Goal: Transaction & Acquisition: Obtain resource

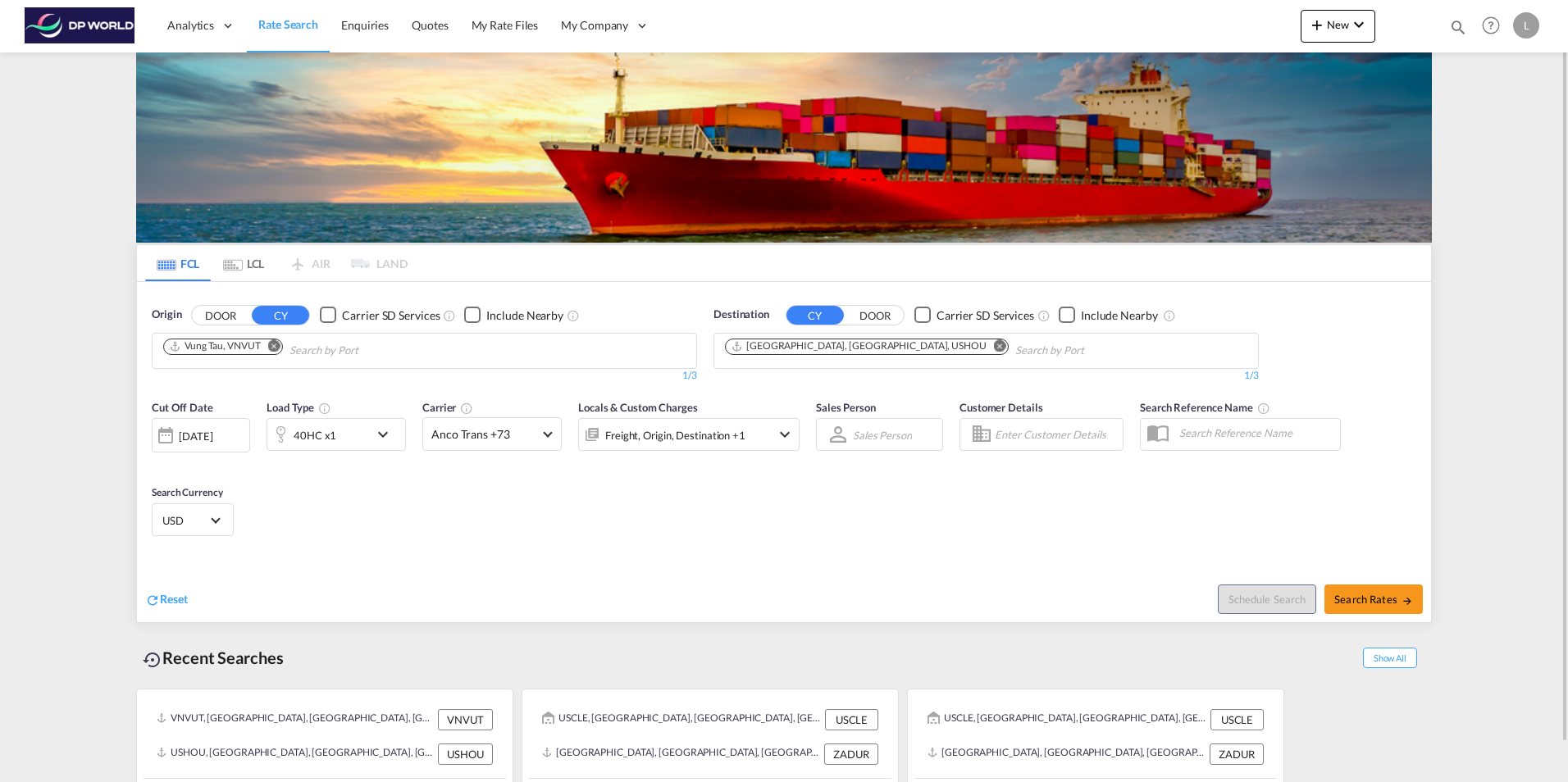
click at [275, 347] on md-icon "Remove" at bounding box center [274, 346] width 13 height 13
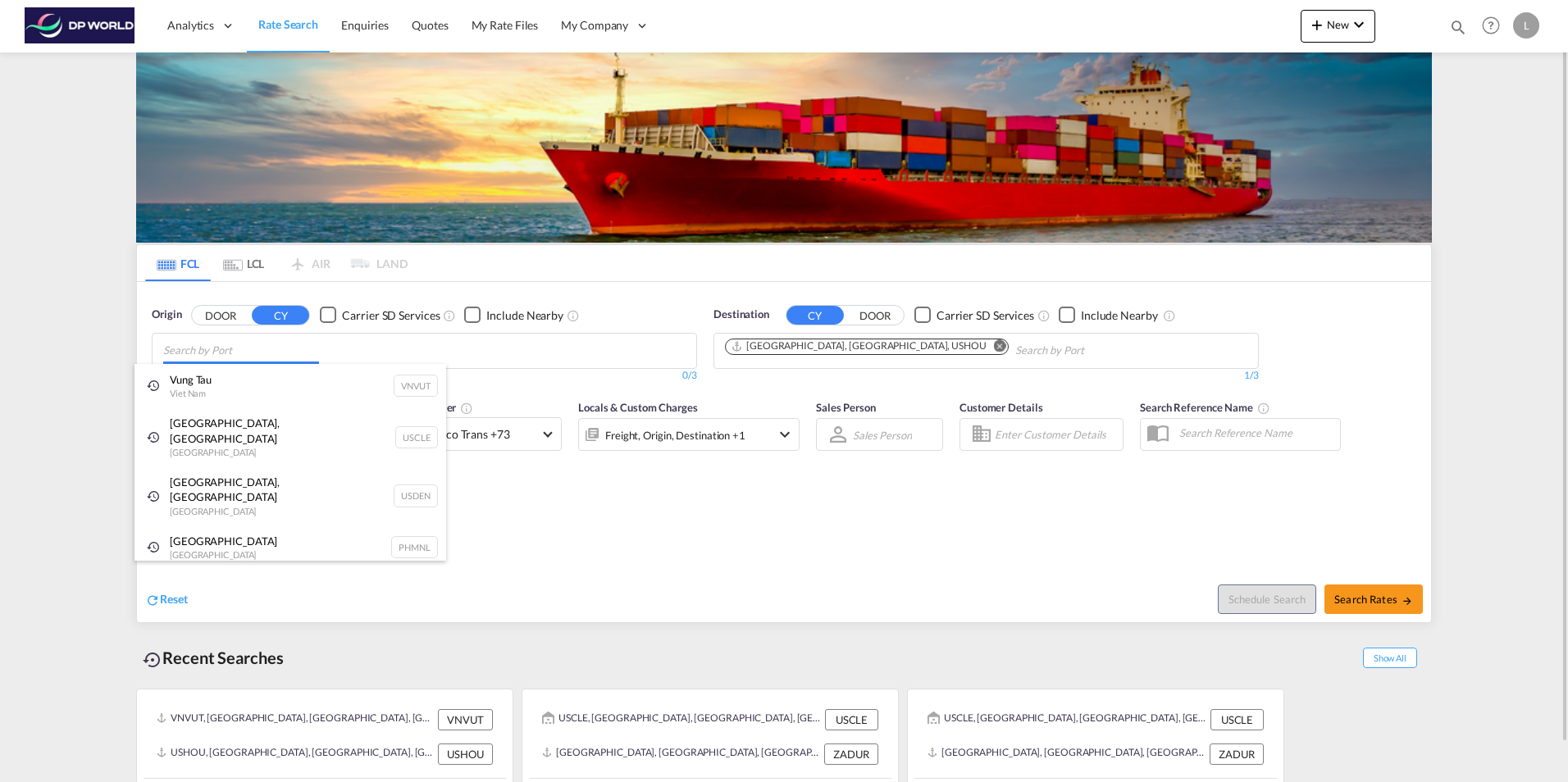
click at [196, 352] on body "Analytics Dashboard Rate Search Enquiries Quotes My Rate Files My Company" at bounding box center [784, 391] width 1568 height 782
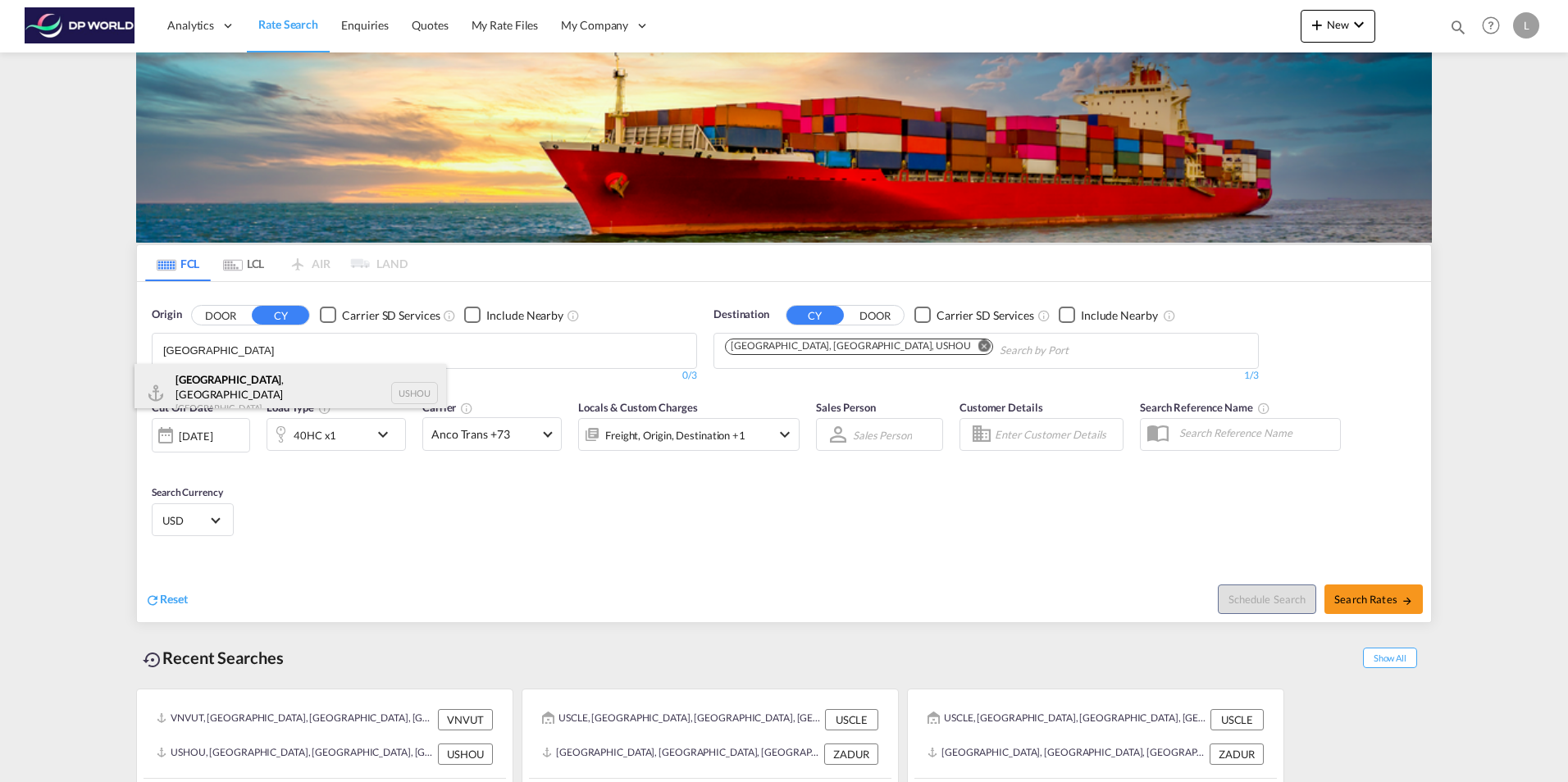
type input "[GEOGRAPHIC_DATA]"
click at [235, 387] on div "[GEOGRAPHIC_DATA] , [GEOGRAPHIC_DATA] [GEOGRAPHIC_DATA] USHOU" at bounding box center [291, 394] width 312 height 59
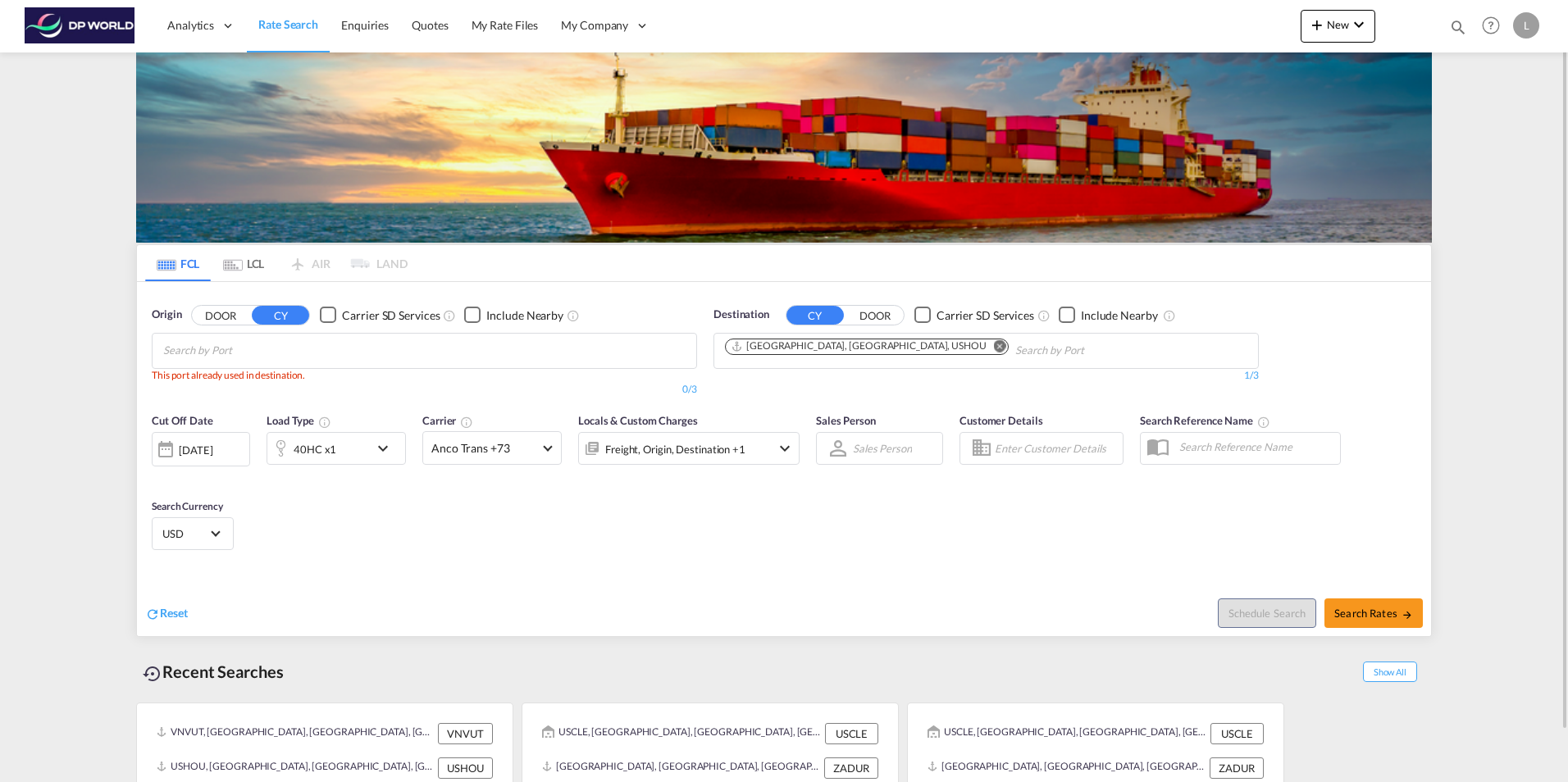
click at [994, 347] on md-icon "Remove" at bounding box center [1000, 346] width 13 height 13
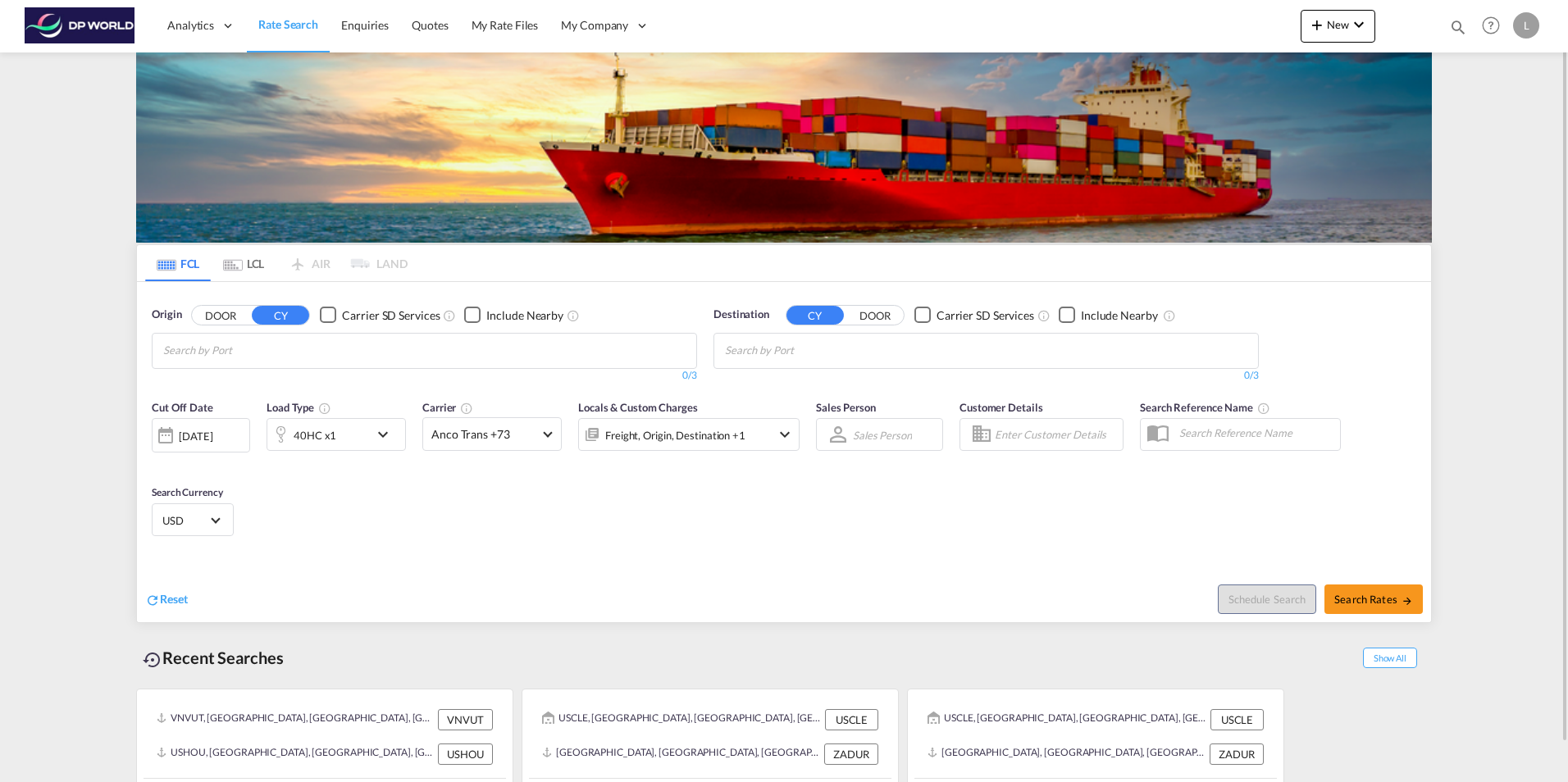
click at [733, 349] on body "Analytics Dashboard Rate Search Enquiries Quotes My Rate Files My Company" at bounding box center [784, 391] width 1568 height 782
paste input "Qasim"
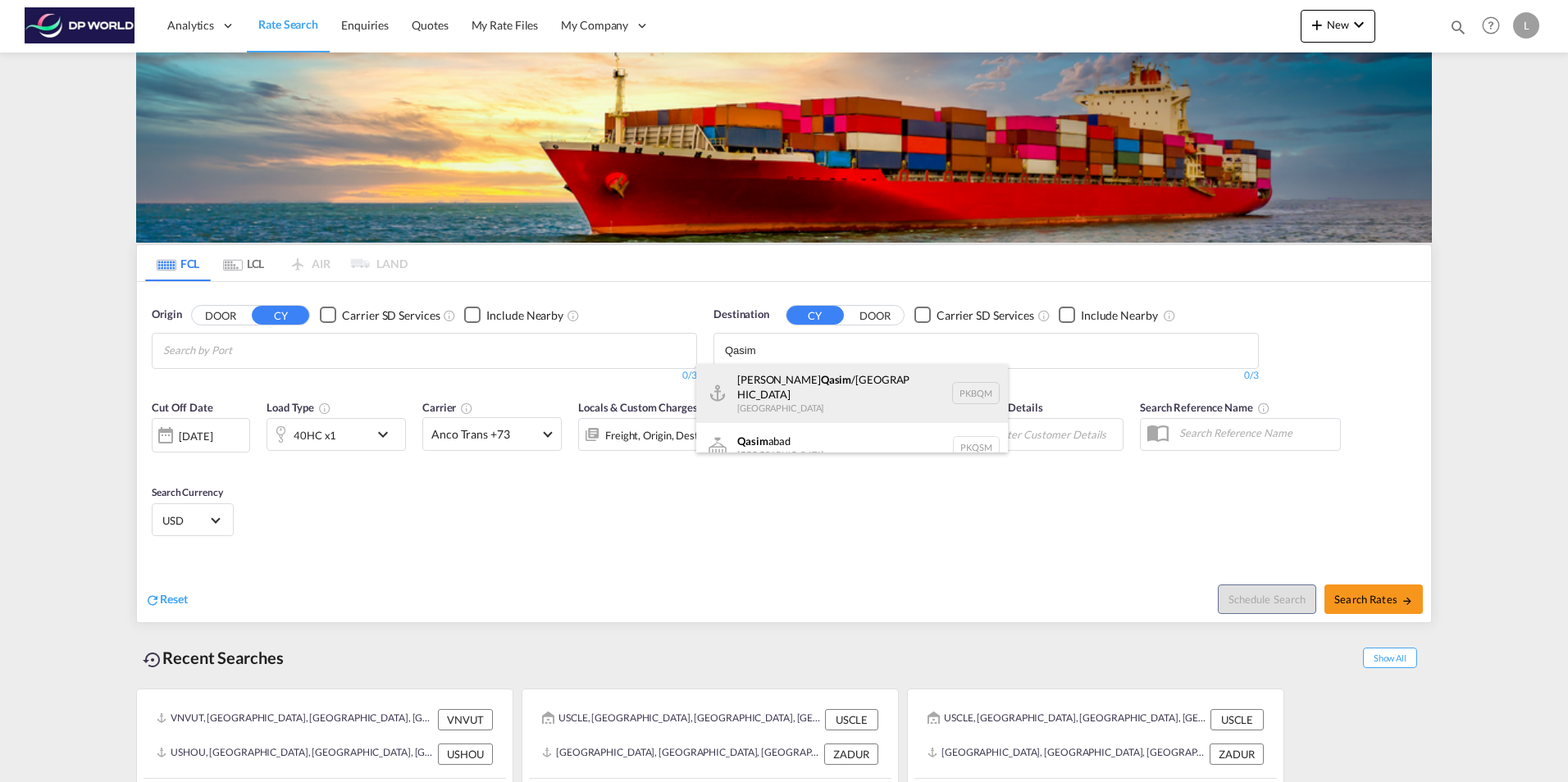
type input "Qasim"
click at [860, 387] on div "[PERSON_NAME] /[GEOGRAPHIC_DATA] [GEOGRAPHIC_DATA] PKBQM" at bounding box center [852, 394] width 312 height 59
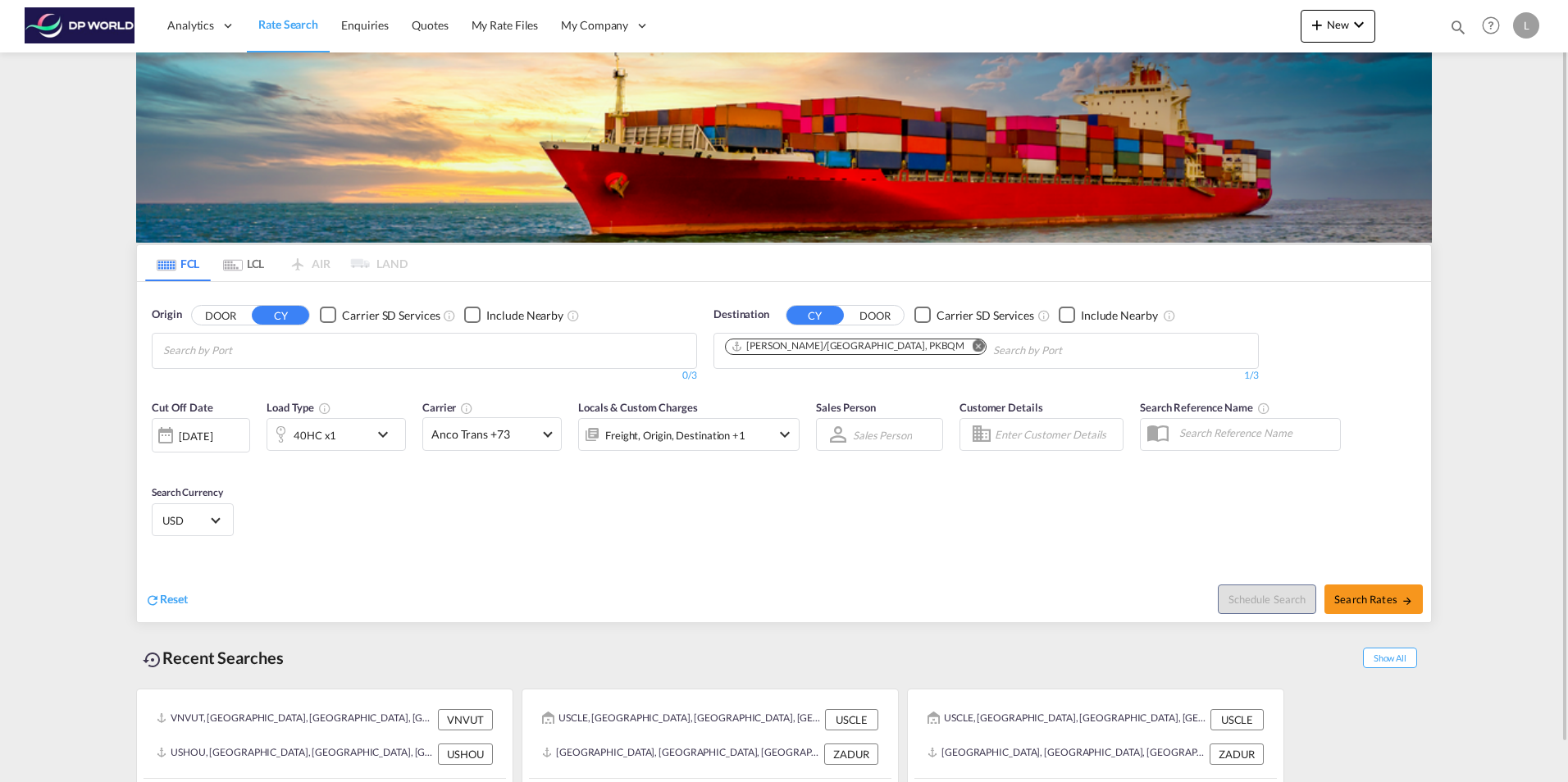
click at [189, 430] on div "[DATE]" at bounding box center [196, 435] width 34 height 14
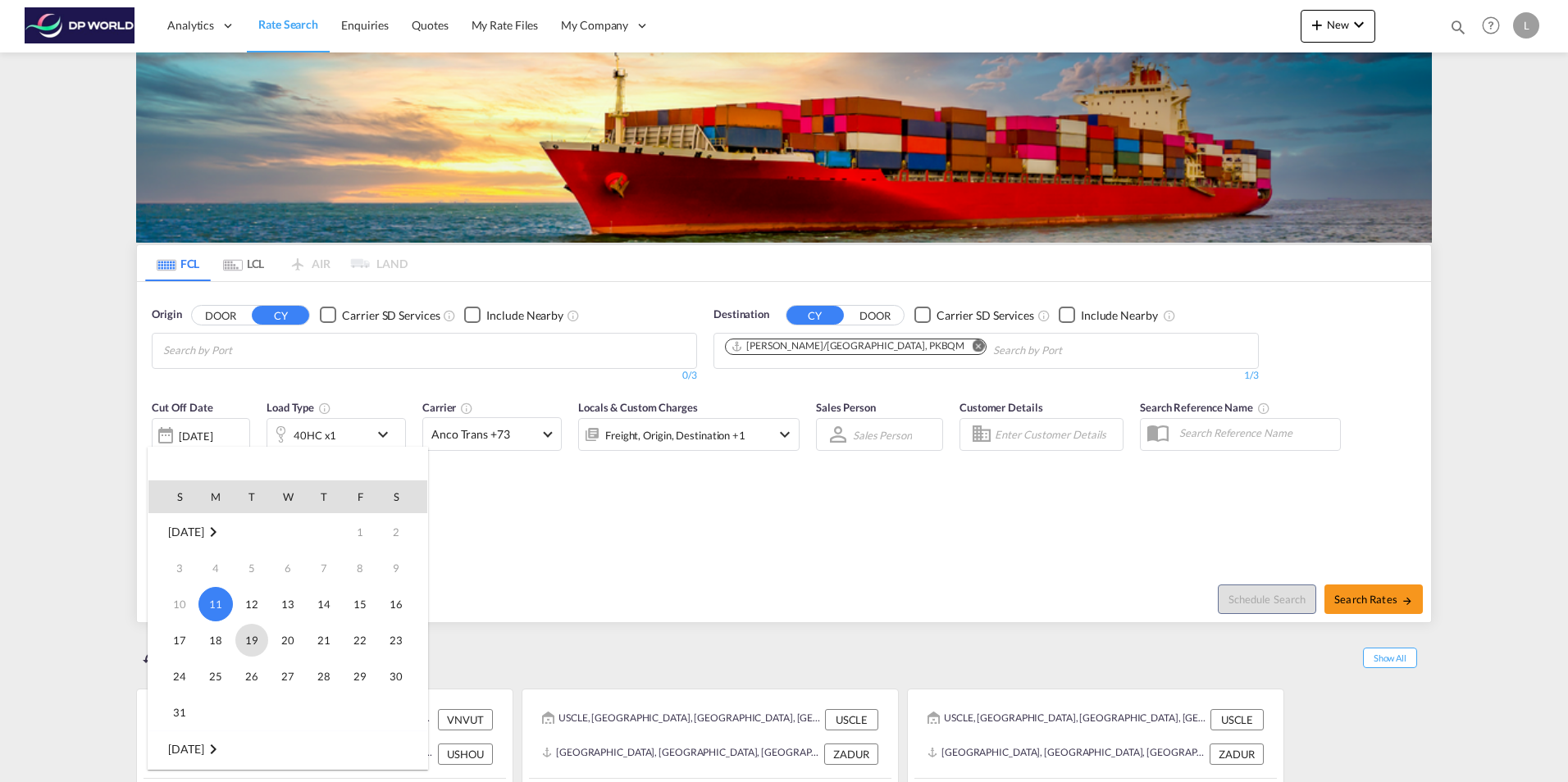
click at [247, 641] on span "19" at bounding box center [252, 640] width 33 height 33
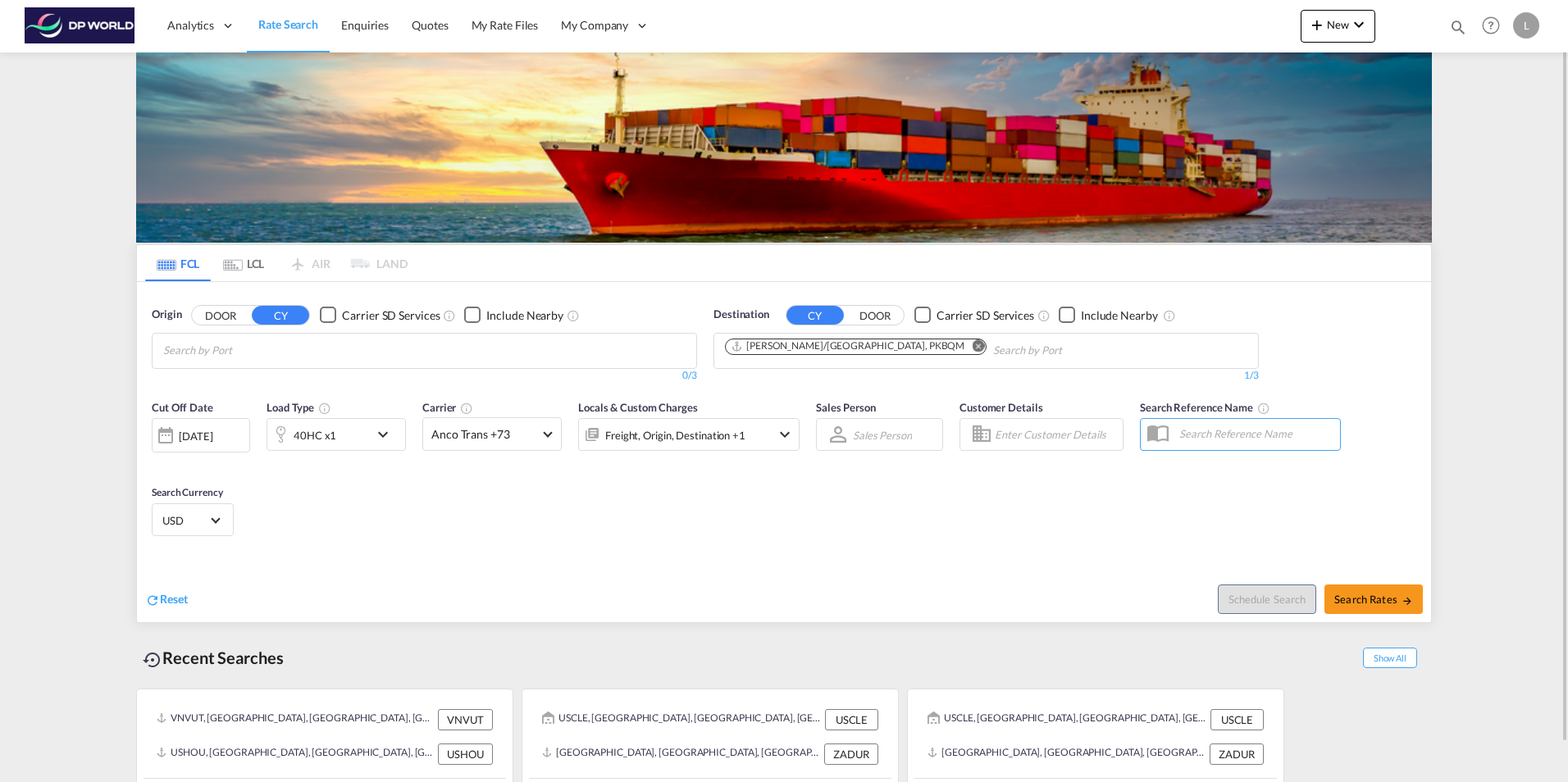
click at [343, 430] on div "40HC x1" at bounding box center [318, 434] width 102 height 33
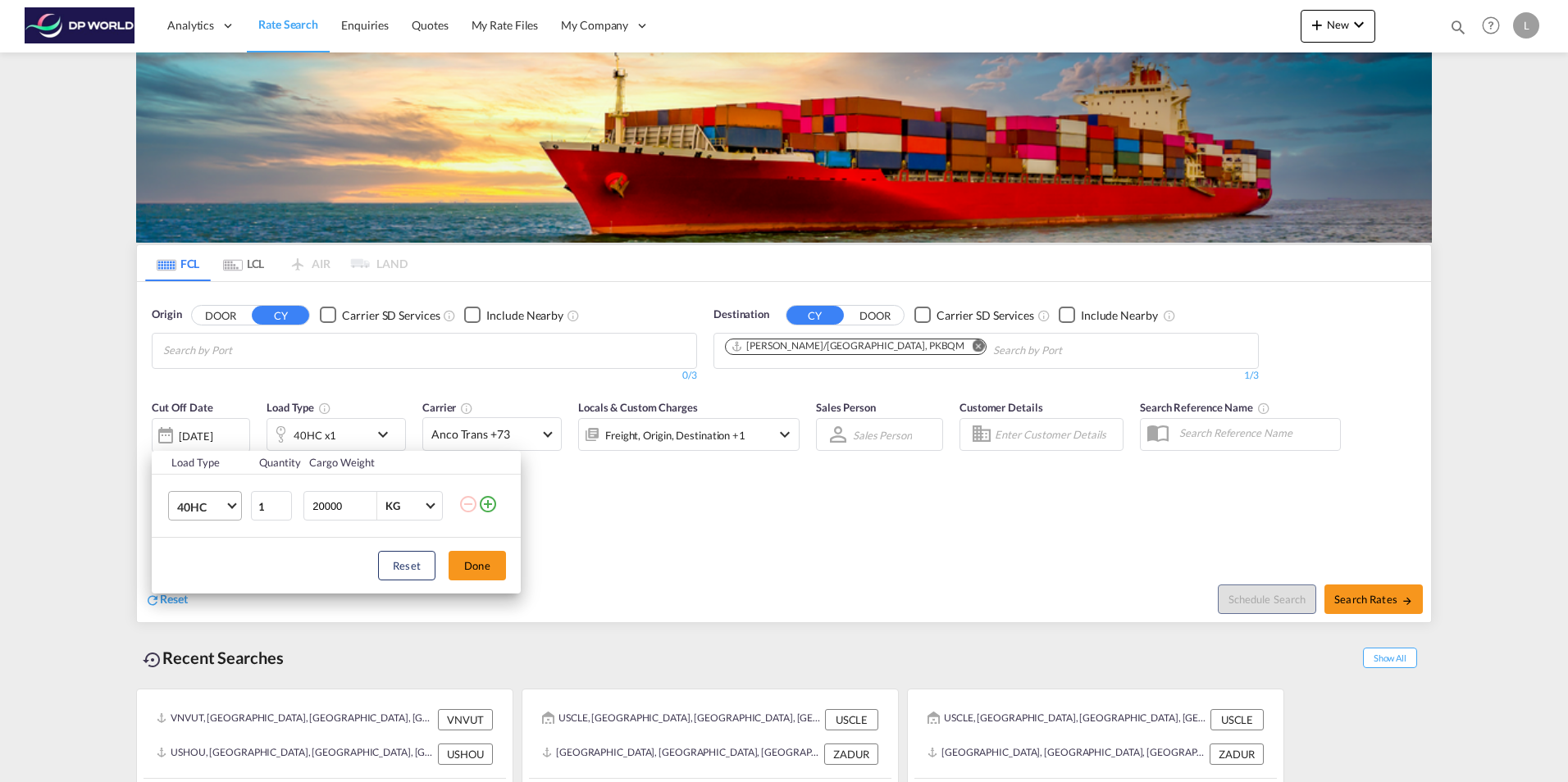
click at [195, 509] on span "40HC" at bounding box center [201, 507] width 47 height 16
click at [197, 430] on div "20GP" at bounding box center [192, 427] width 29 height 16
click at [474, 567] on button "Done" at bounding box center [477, 565] width 58 height 30
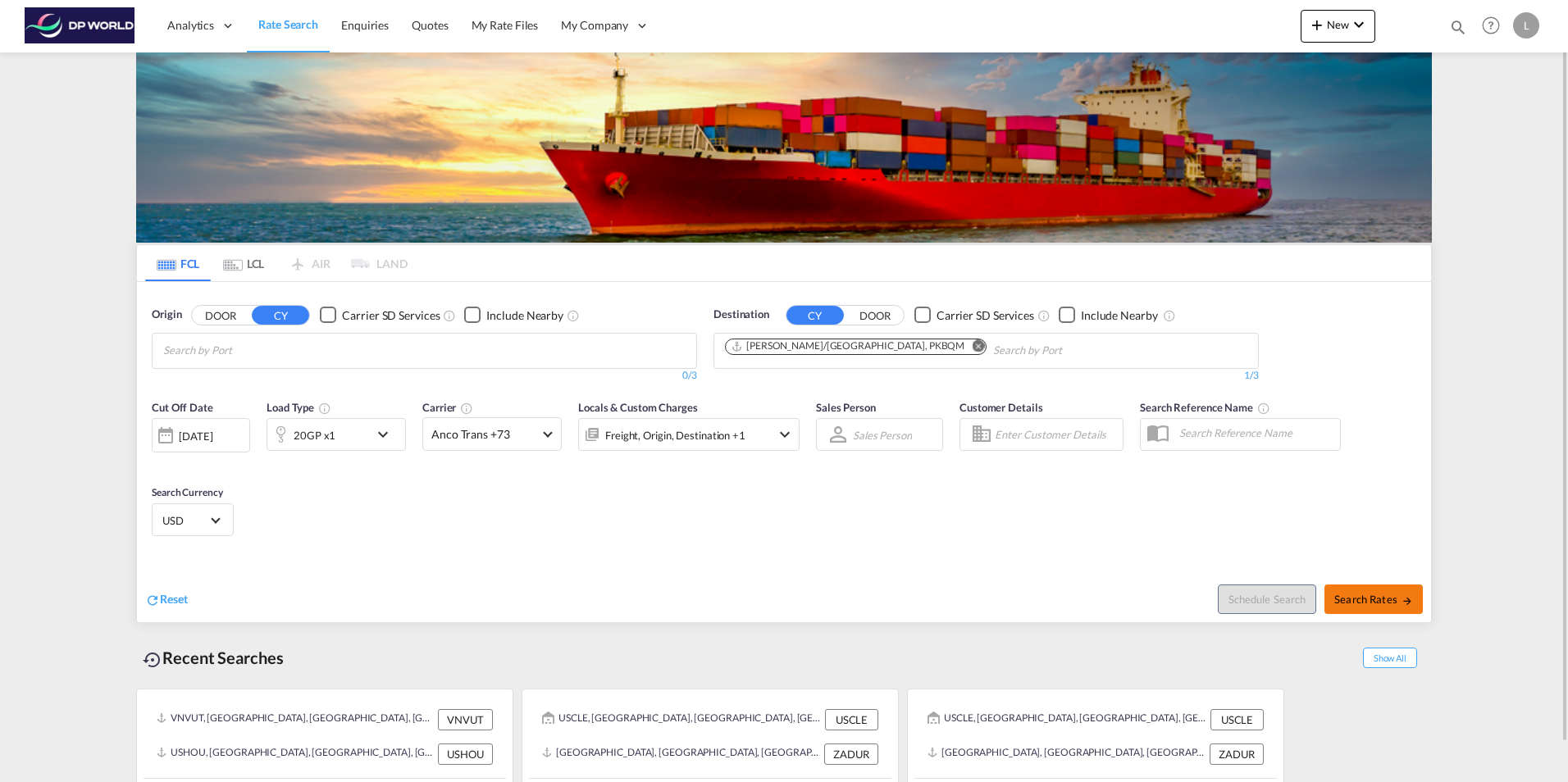
click at [1364, 596] on span "Search Rates" at bounding box center [1373, 599] width 79 height 13
click at [182, 347] on body "Analytics Dashboard Rate Search Enquiries Quotes My Rate Files My Company" at bounding box center [784, 391] width 1568 height 782
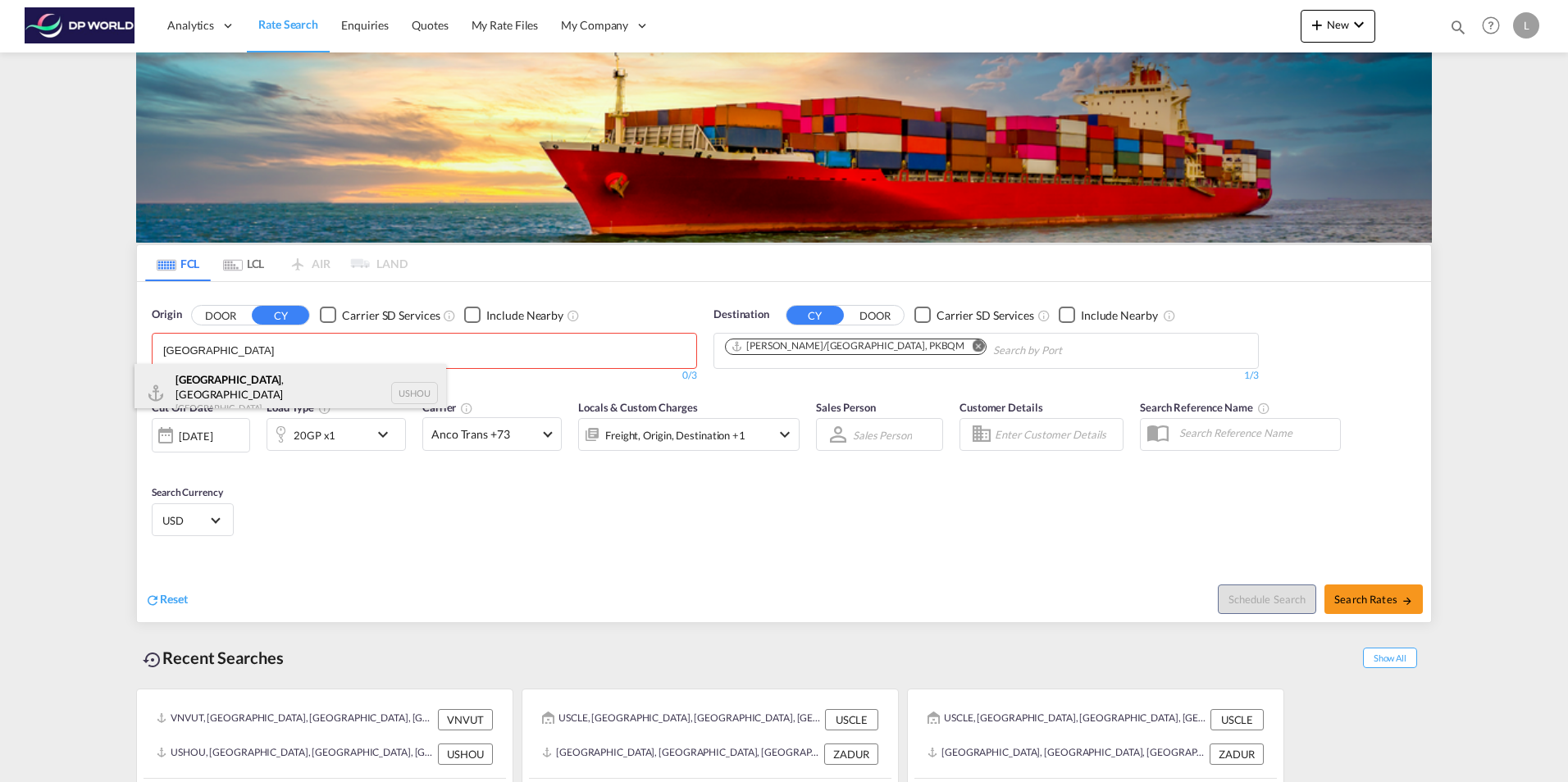
type input "[GEOGRAPHIC_DATA]"
click at [292, 394] on div "[GEOGRAPHIC_DATA] , [GEOGRAPHIC_DATA] [GEOGRAPHIC_DATA] USHOU" at bounding box center [291, 394] width 312 height 59
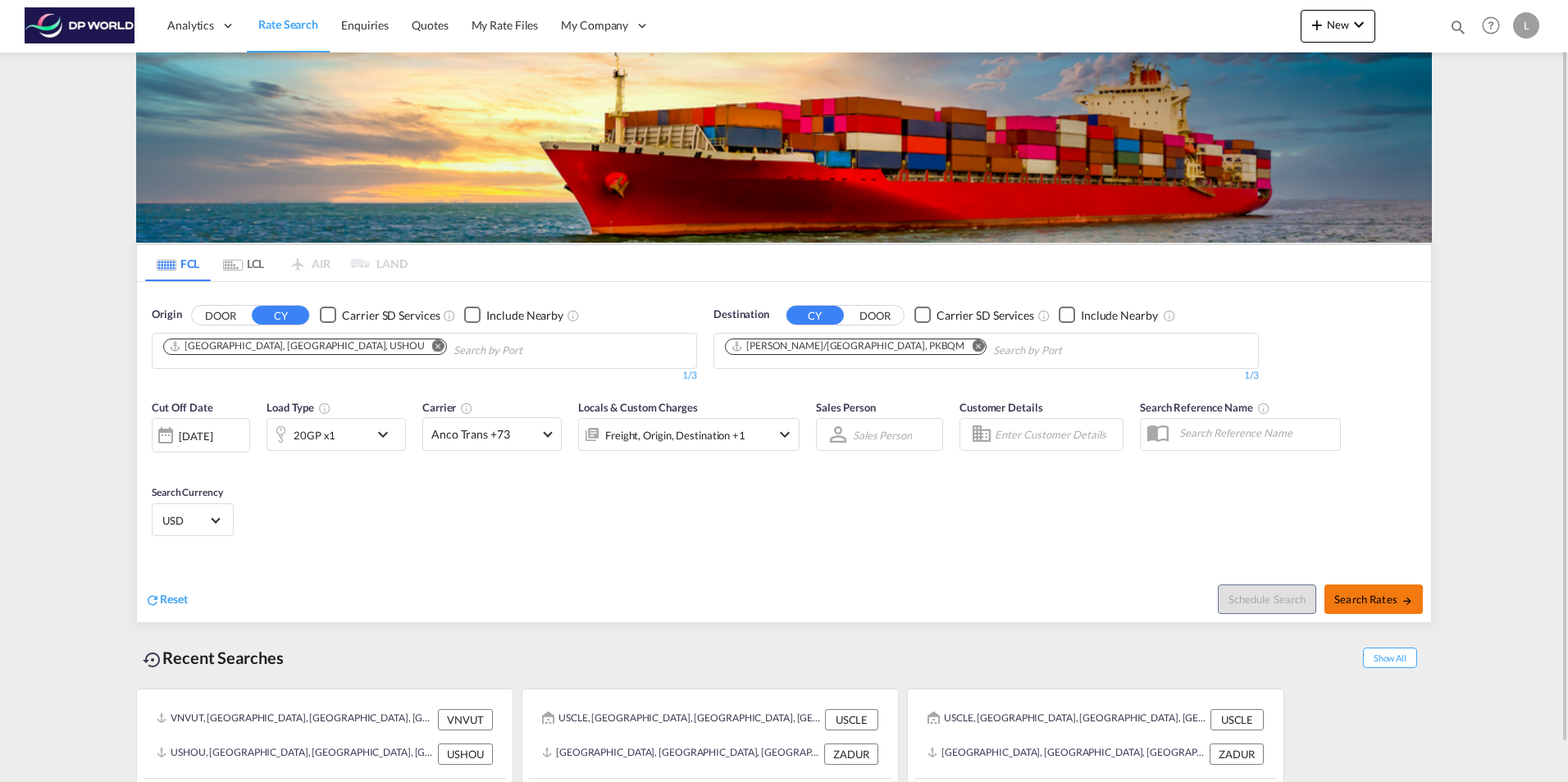
click at [1387, 599] on span "Search Rates" at bounding box center [1373, 599] width 79 height 13
type input "USHOU to PKBQM / [DATE]"
